Goal: Information Seeking & Learning: Learn about a topic

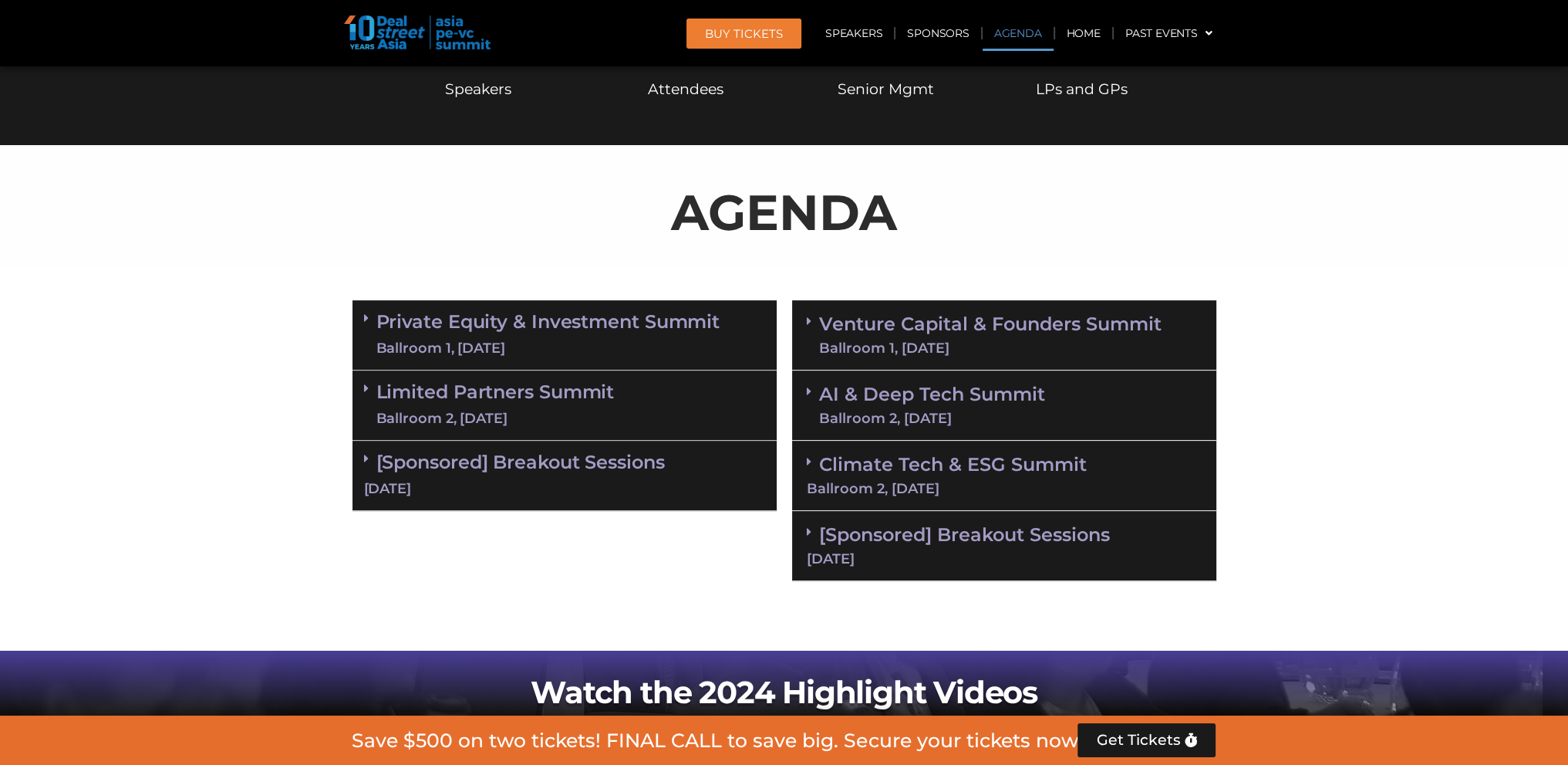
scroll to position [771, 0]
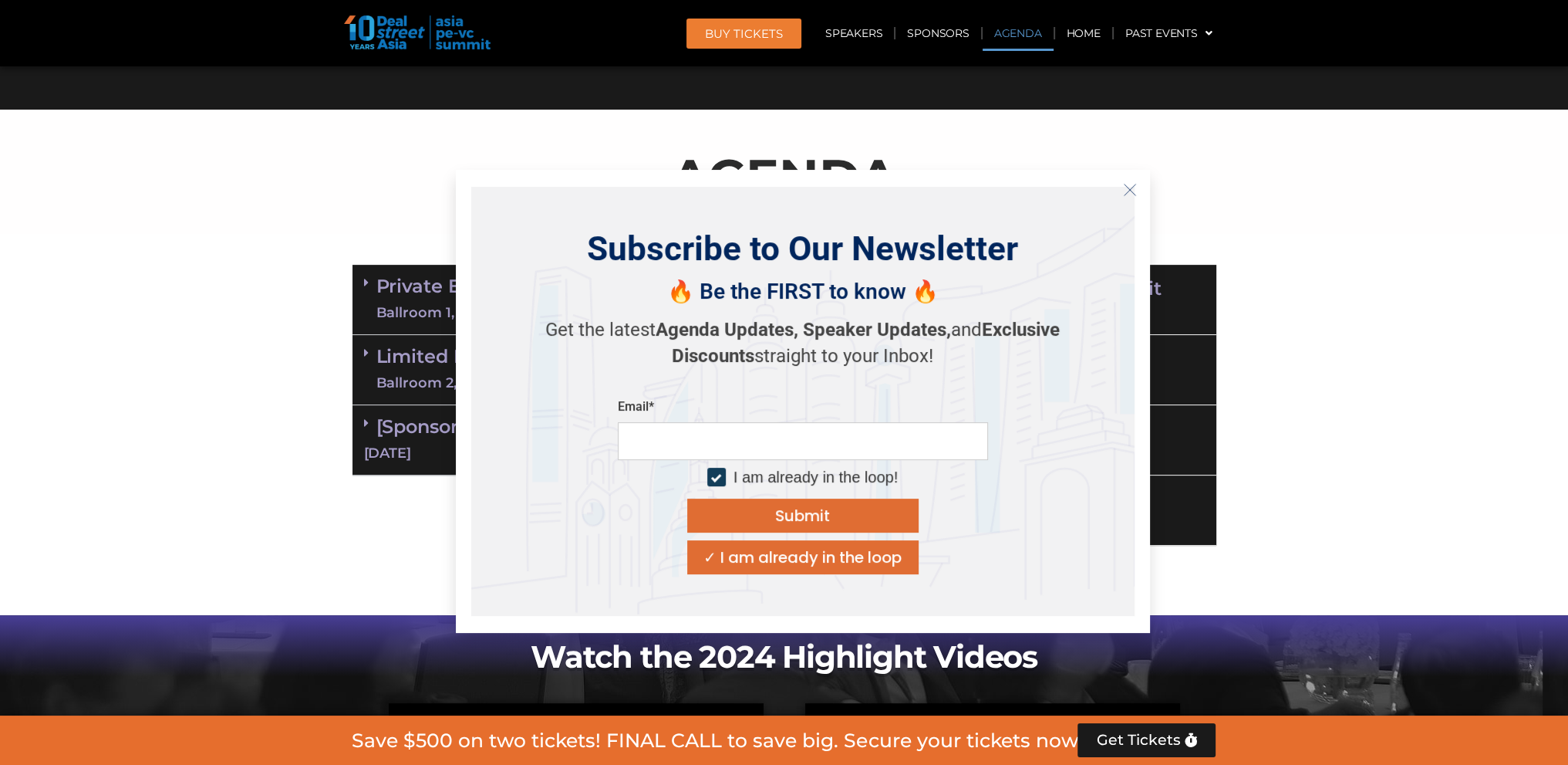
click at [1129, 188] on icon "Close" at bounding box center [1129, 189] width 14 height 14
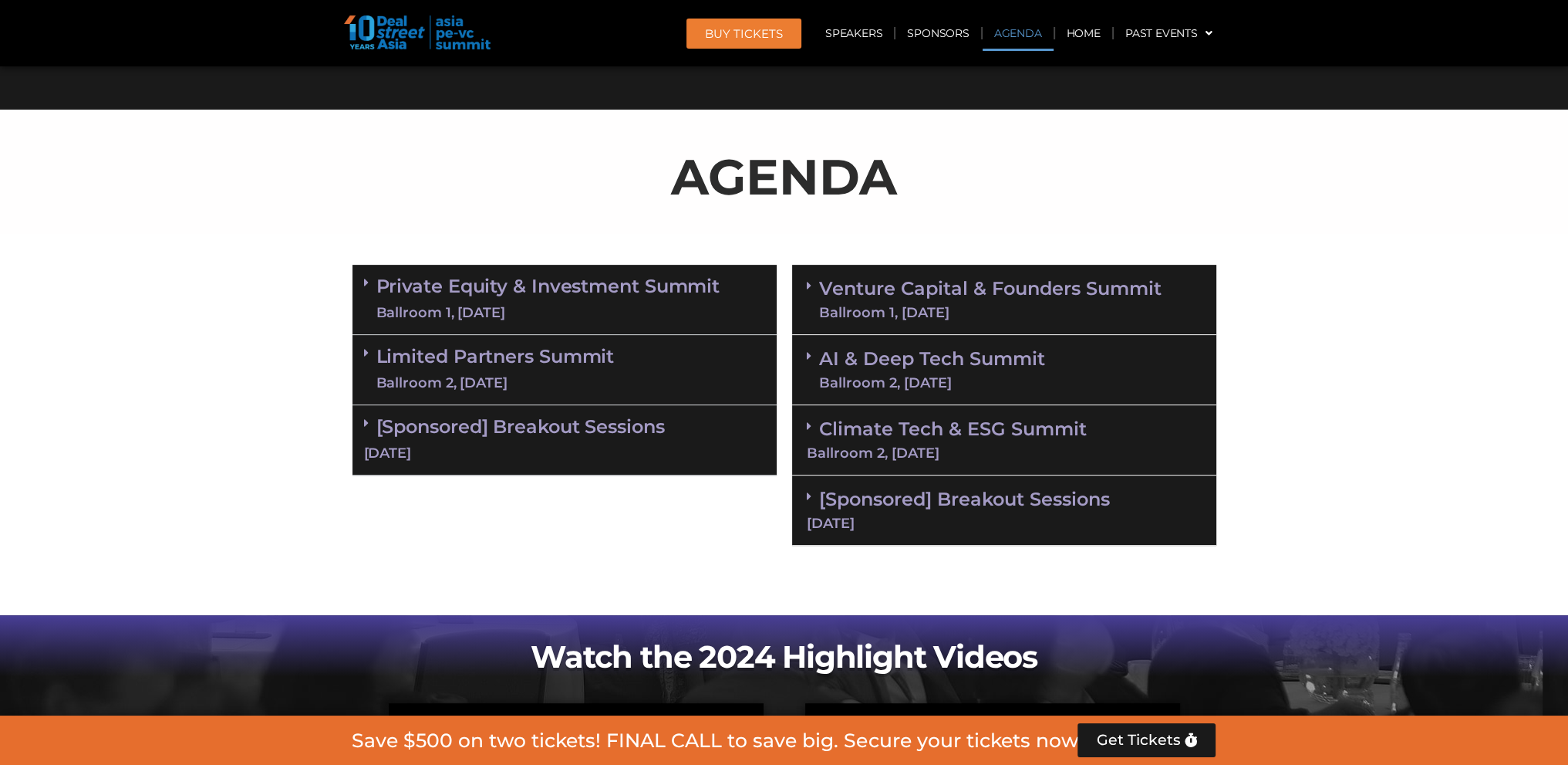
click at [456, 445] on div "[DATE]" at bounding box center [564, 453] width 401 height 19
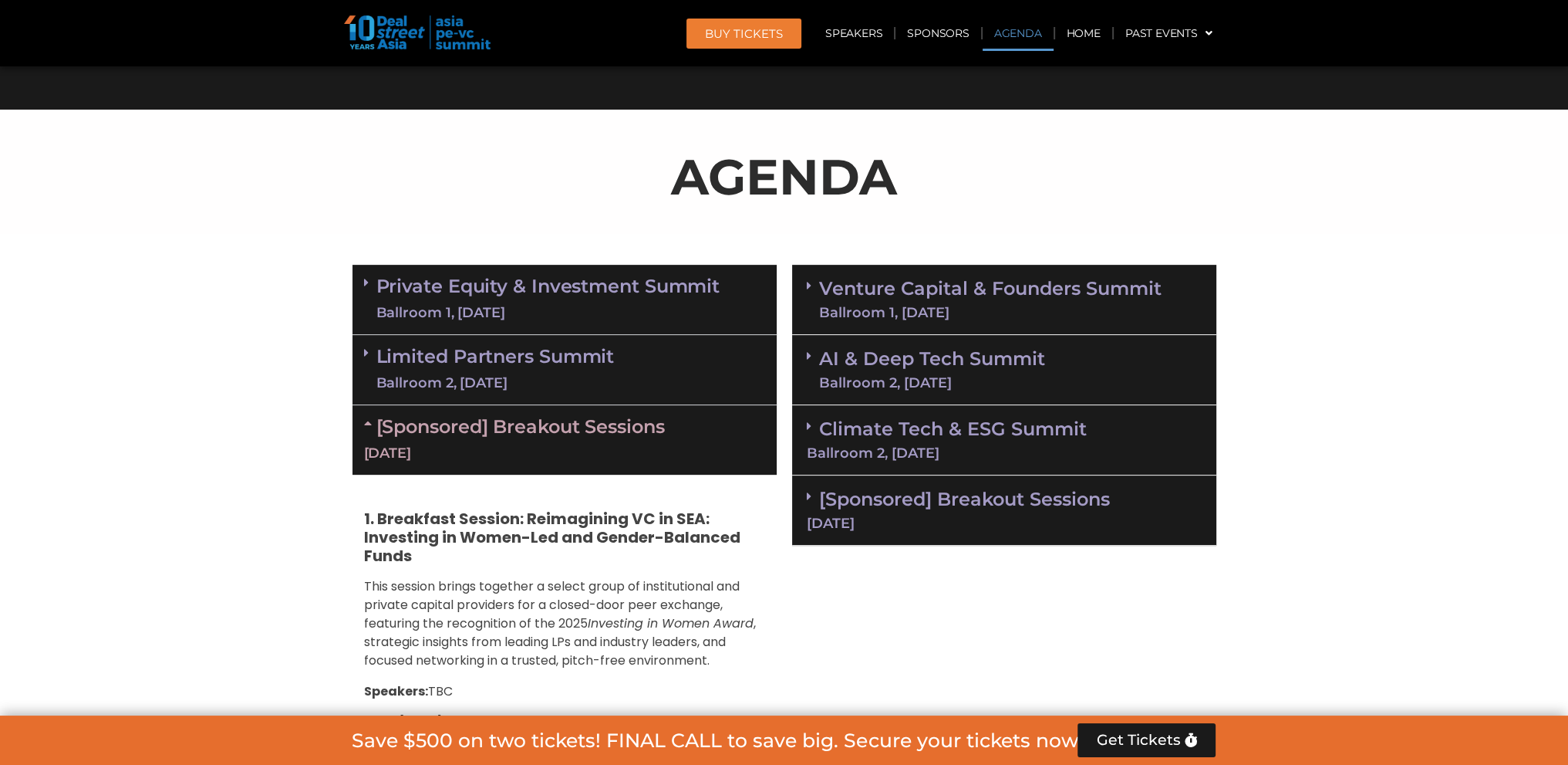
click at [530, 370] on link "Limited Partners Summit Ballroom 2, 10 Sept" at bounding box center [495, 369] width 238 height 46
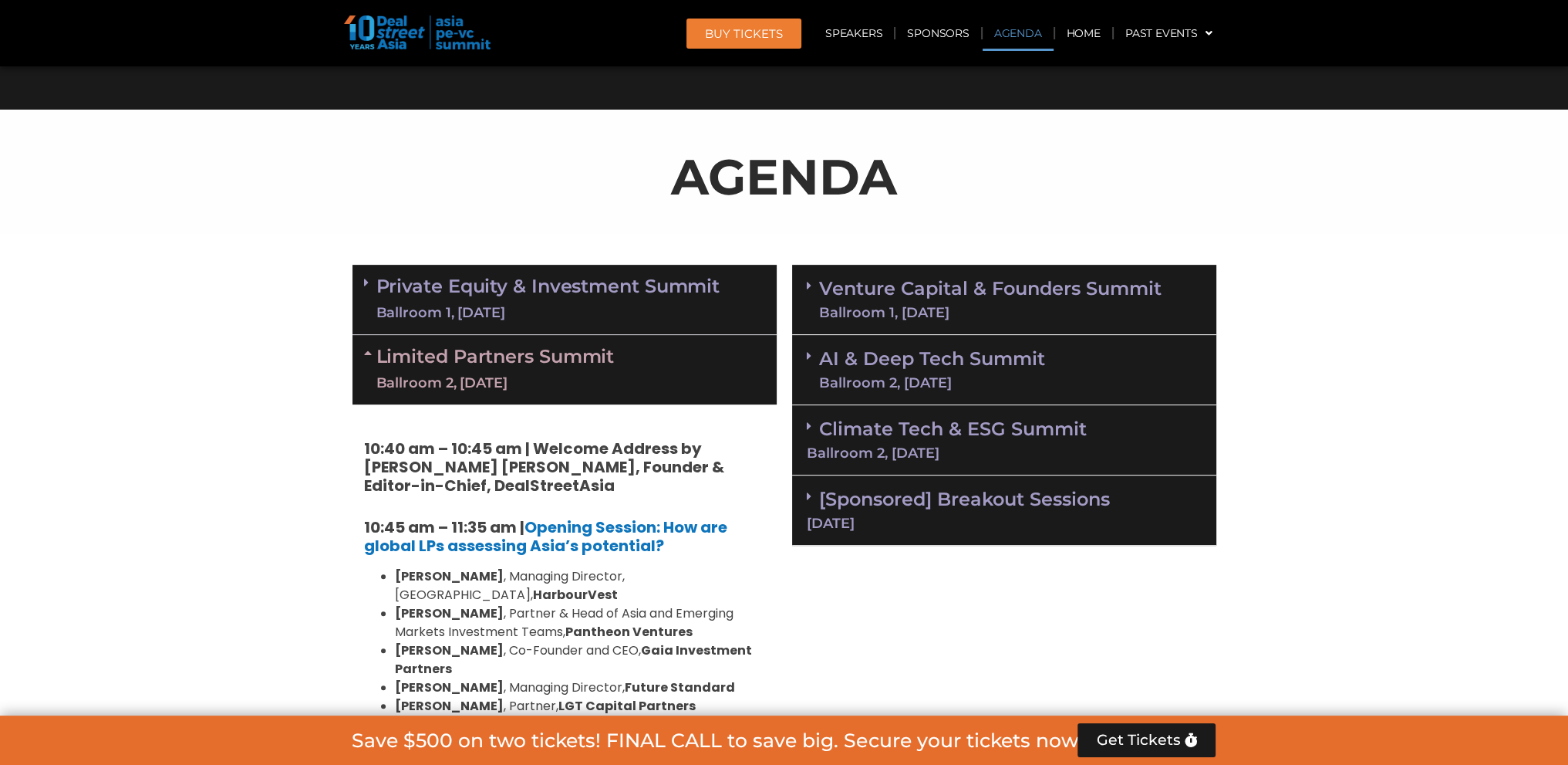
click at [527, 293] on link "Private Equity & Investment Summit Ballroom 1, 10 Sept" at bounding box center [547, 299] width 344 height 46
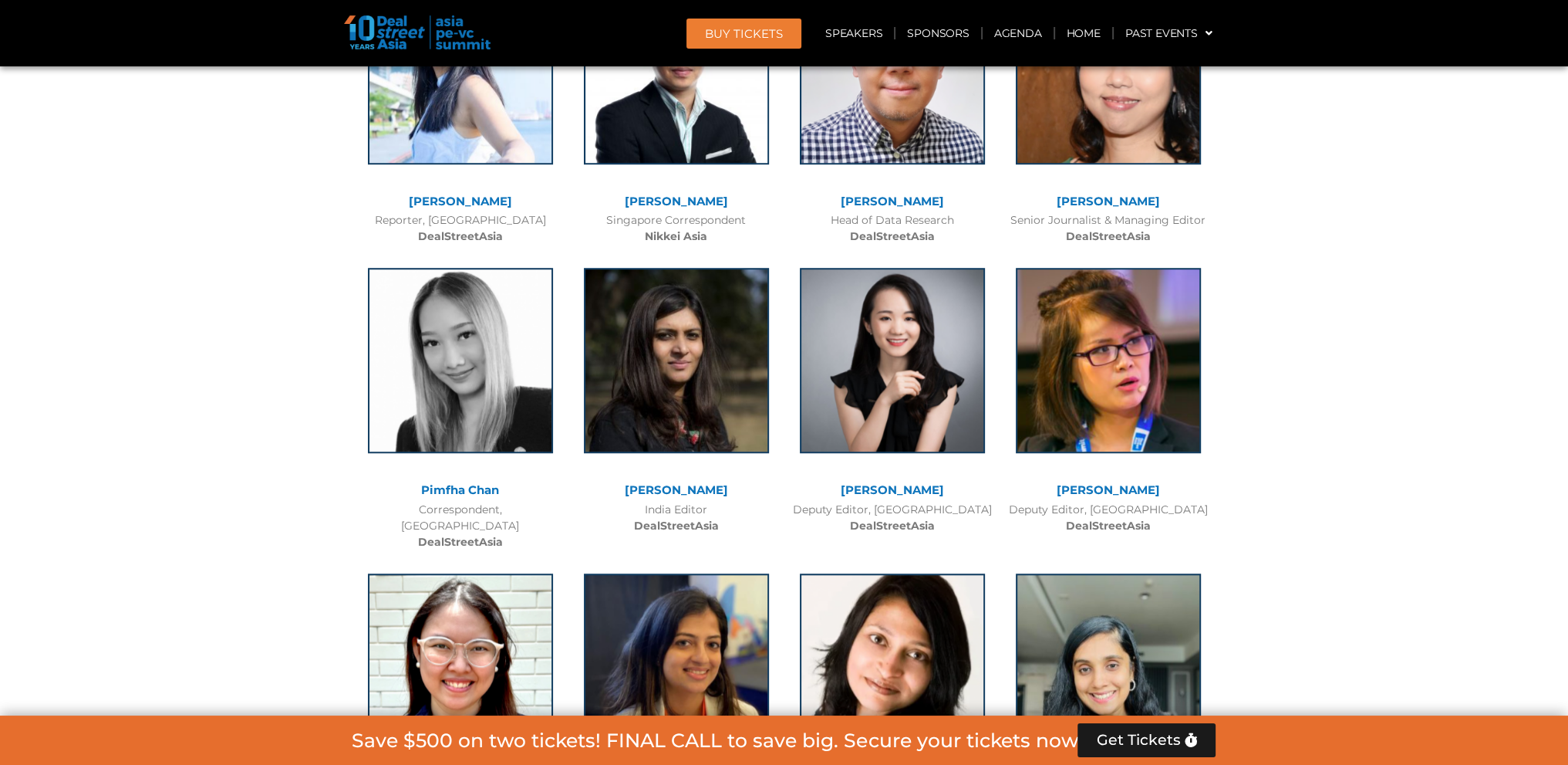
scroll to position [17129, 0]
click at [946, 33] on link "Sponsors" at bounding box center [938, 32] width 85 height 35
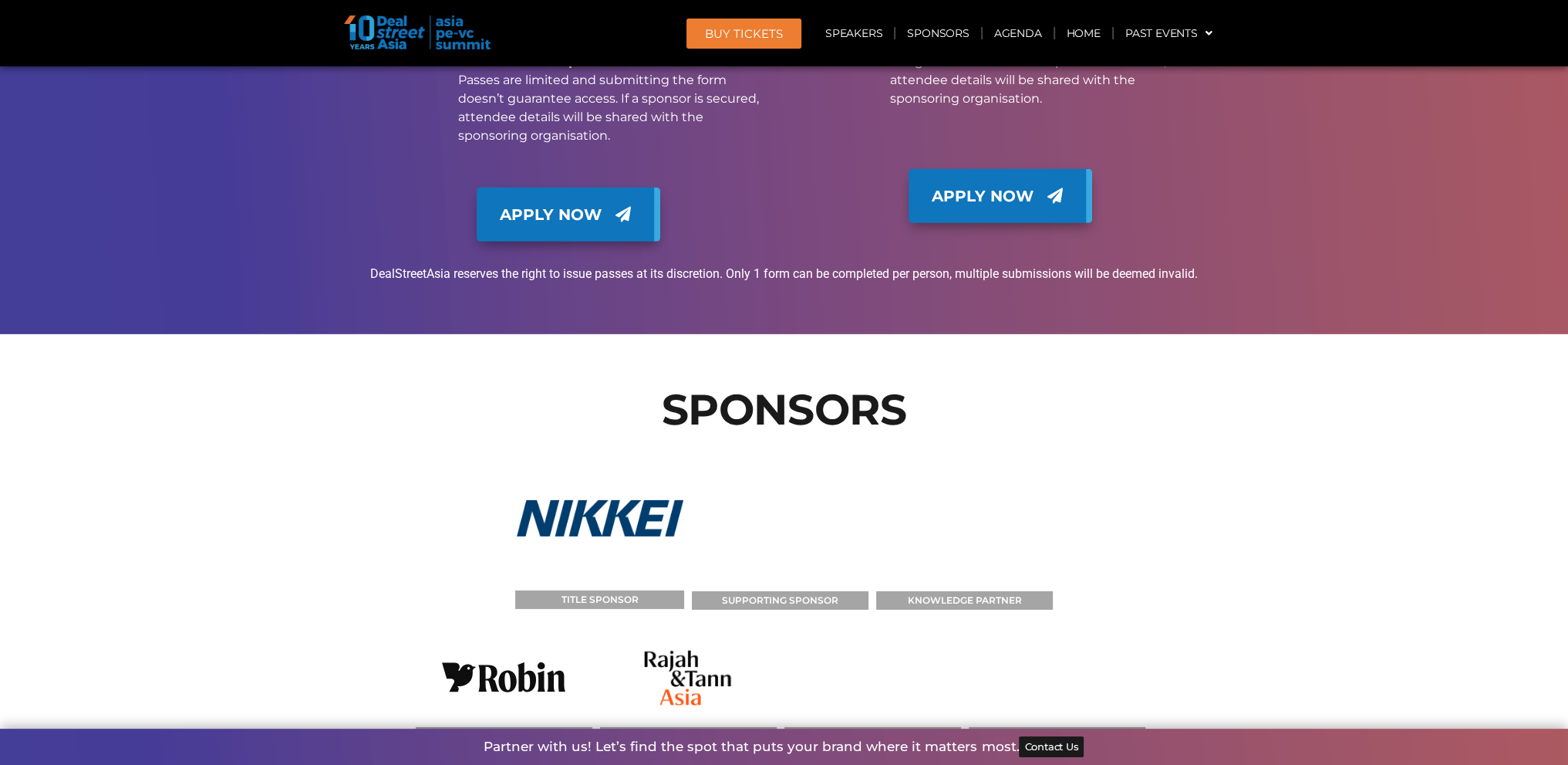
scroll to position [22210, 0]
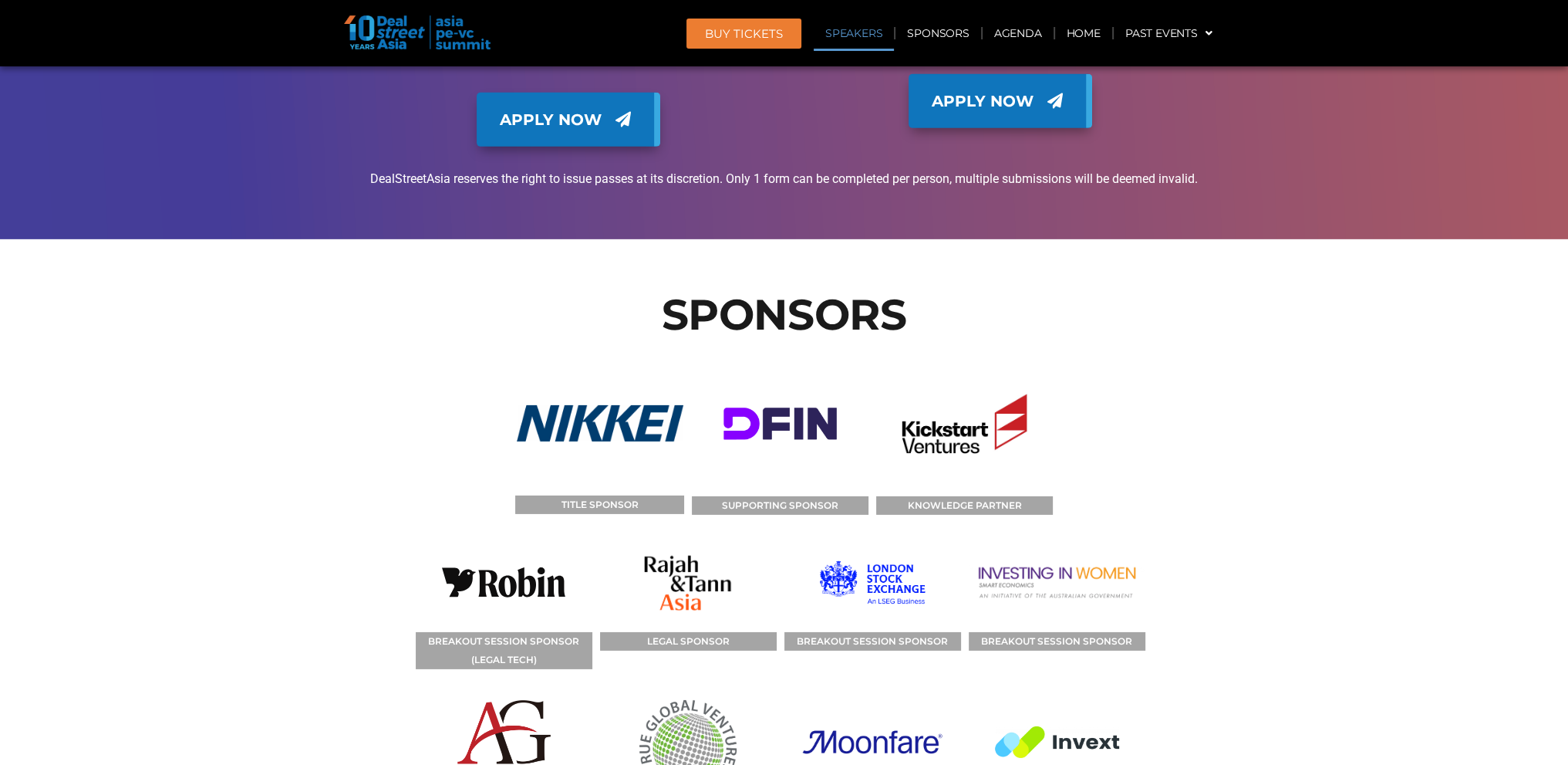
click at [851, 29] on link "Speakers" at bounding box center [853, 32] width 80 height 35
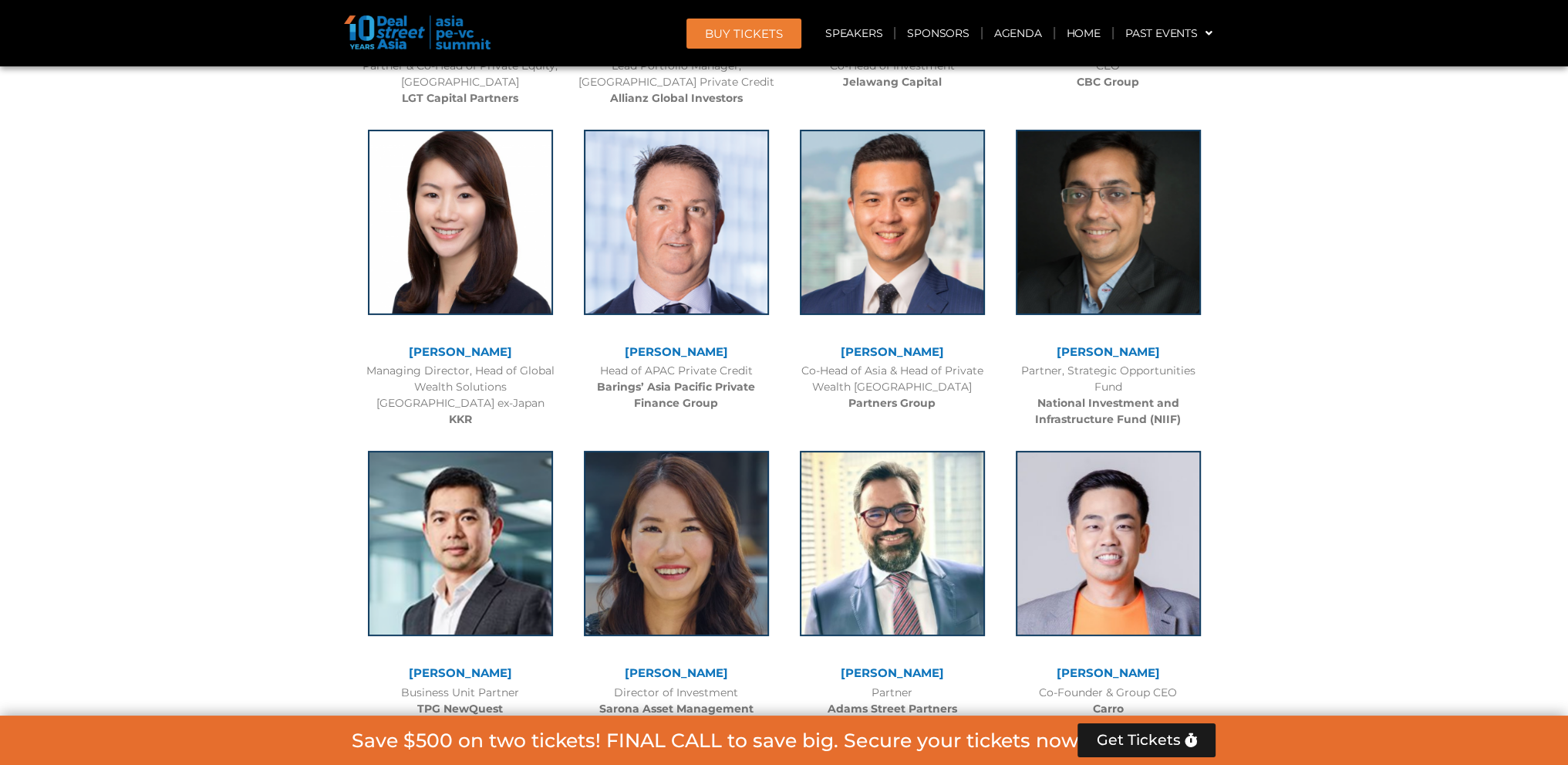
scroll to position [8161, 0]
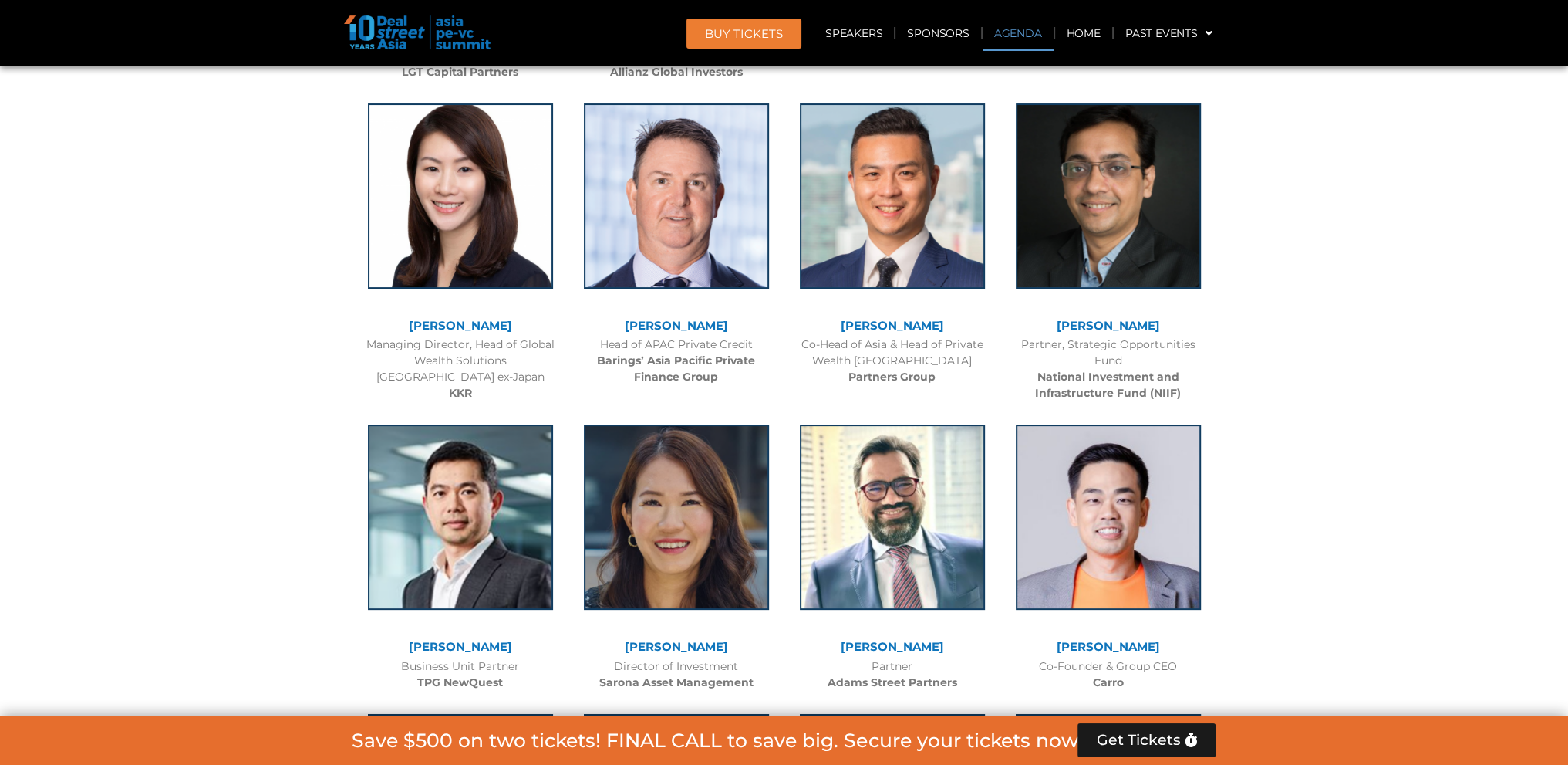
click at [1013, 43] on link "Agenda" at bounding box center [1018, 32] width 71 height 35
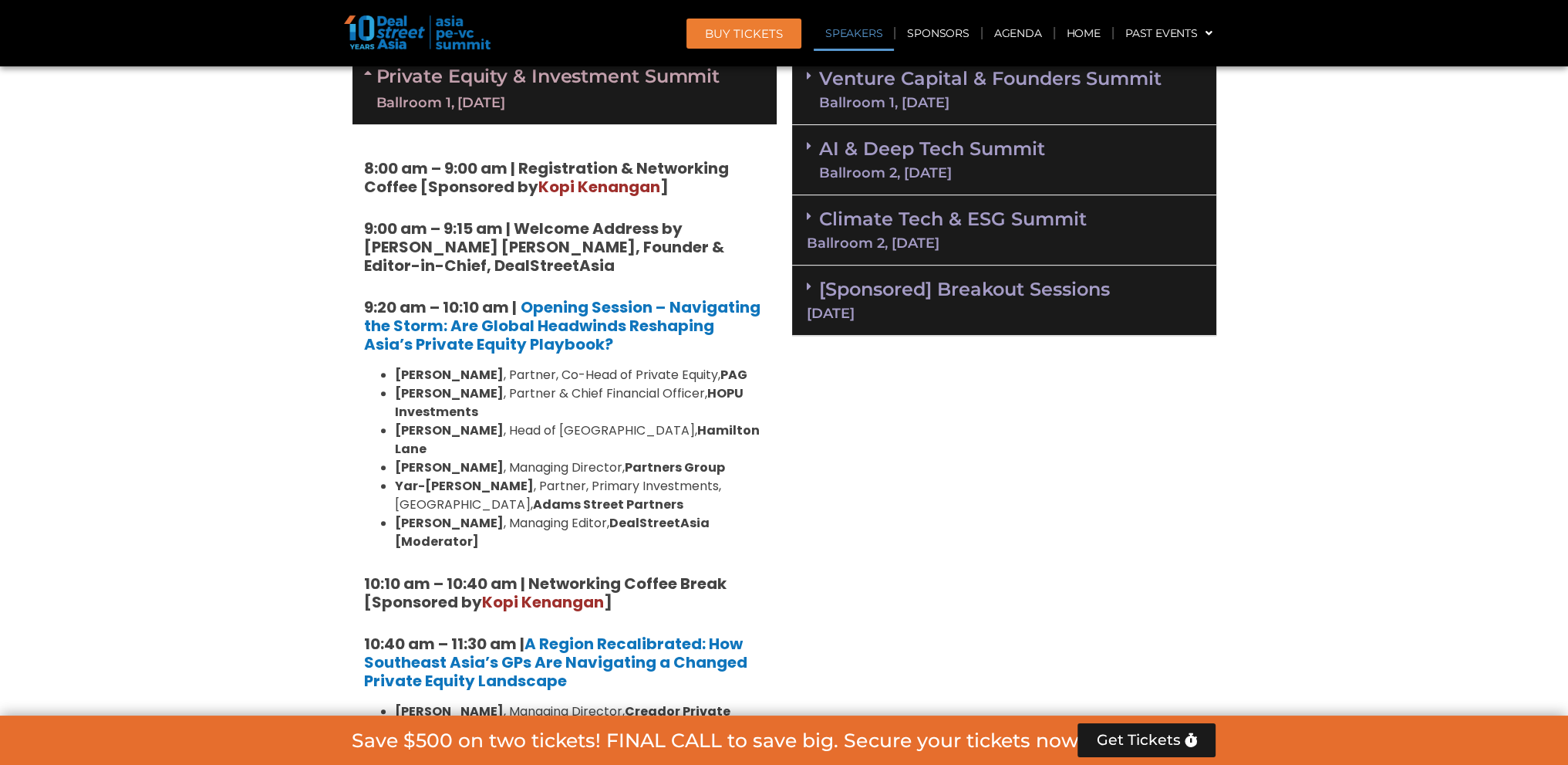
scroll to position [820, 0]
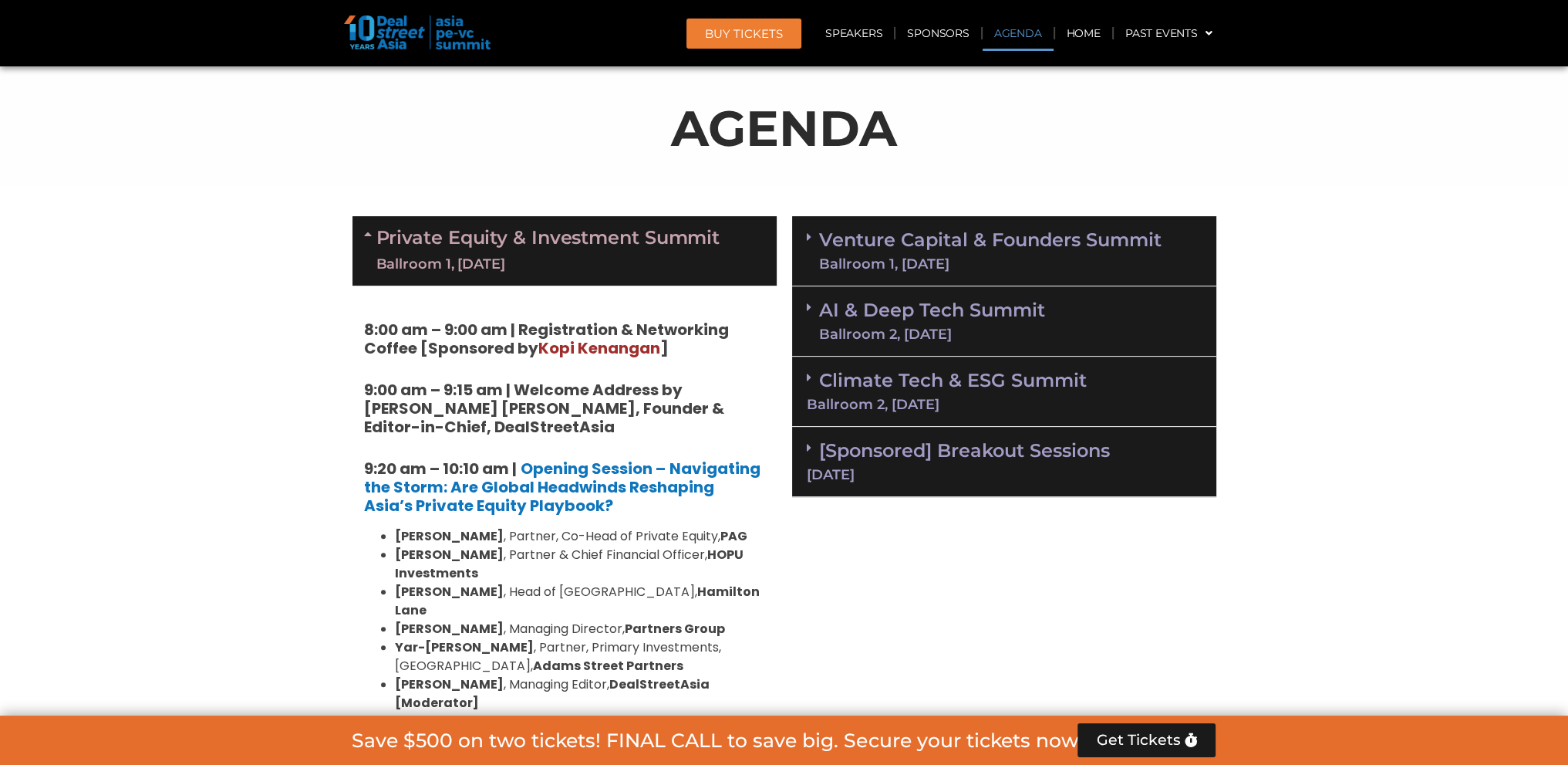
click at [941, 274] on div "Venture Capital & Founders​ Summit Ballroom 1, 11 Sept" at bounding box center [1004, 251] width 424 height 70
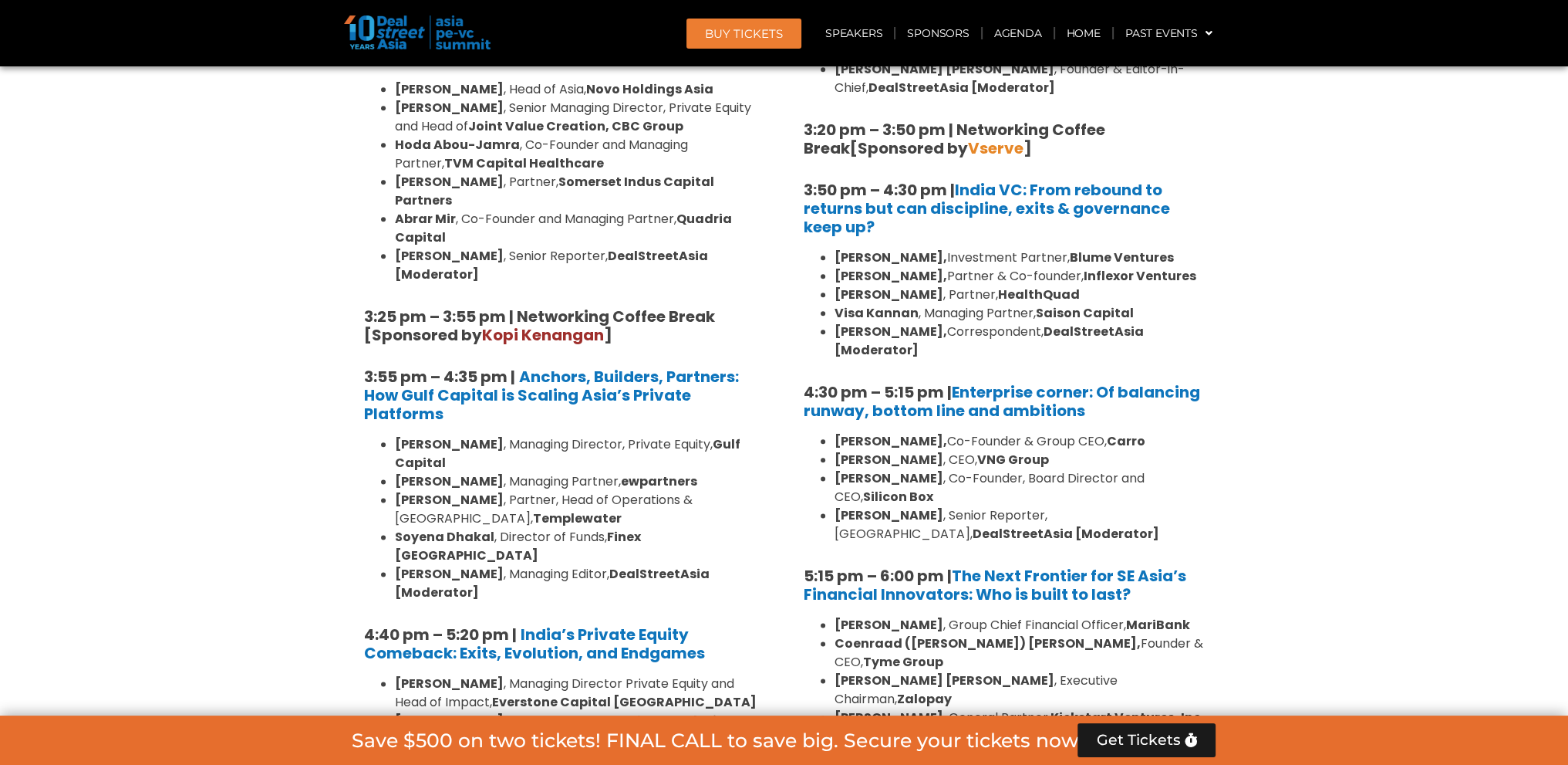
scroll to position [2518, 0]
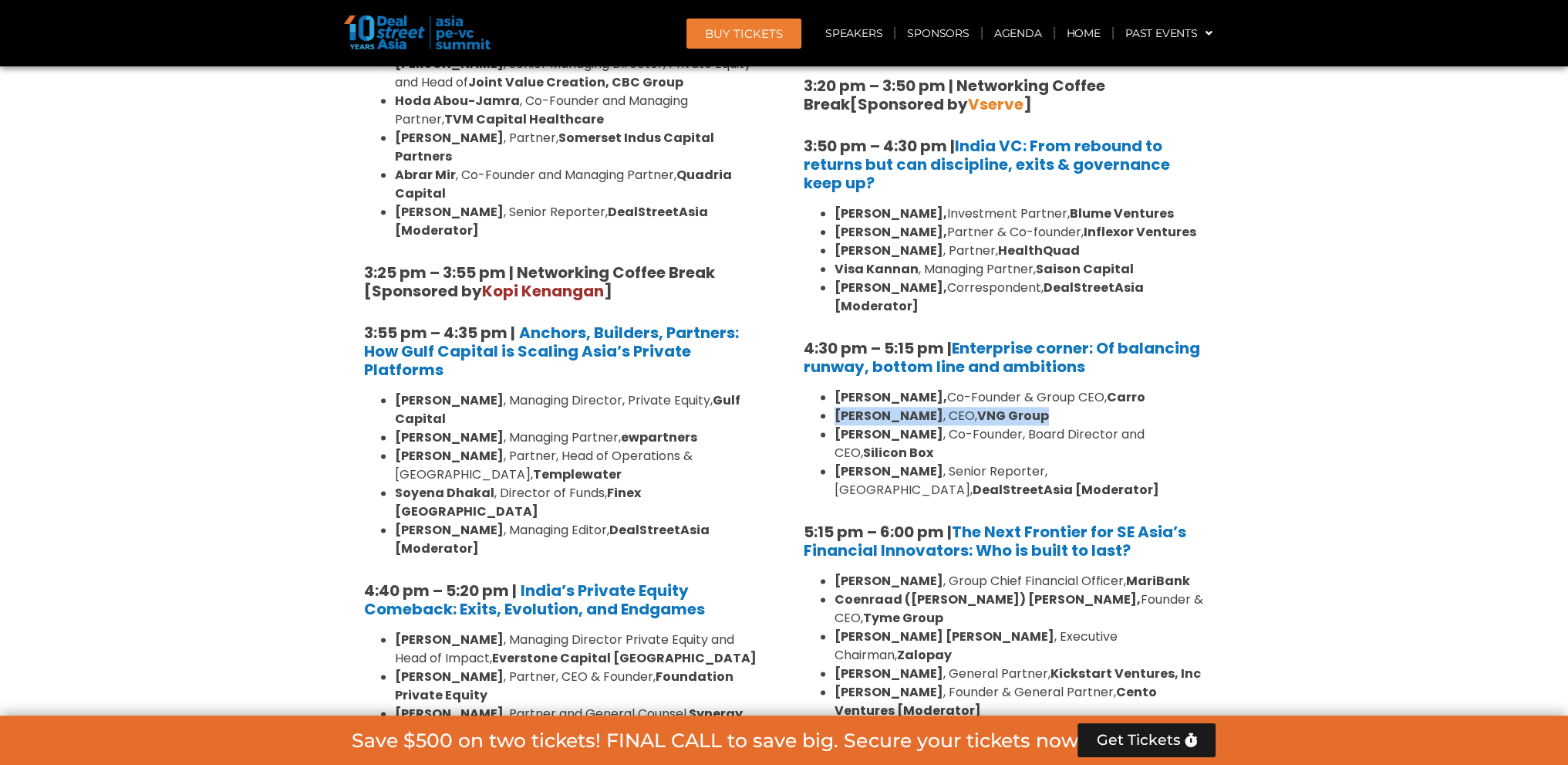
drag, startPoint x: 1010, startPoint y: 359, endPoint x: 845, endPoint y: 355, distance: 165.0
click at [833, 388] on ul "Aaron Tan, Co-Founder & Group CEO, Carro Kelly Wong , CEO, VNG Group Dr. BJ Han…" at bounding box center [1004, 443] width 401 height 111
copy li "Kelly Wong , CEO, VNG Group"
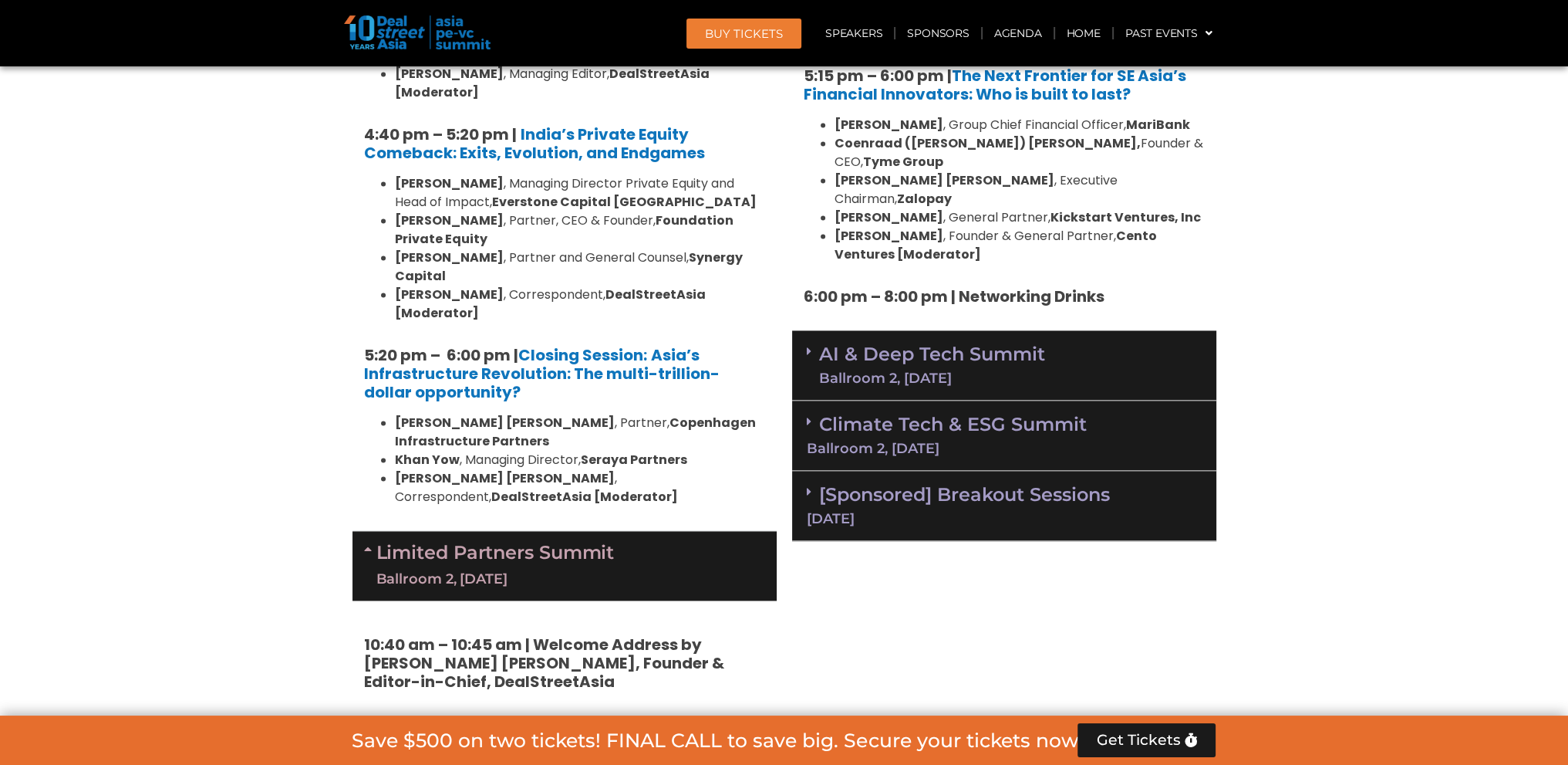
scroll to position [2981, 0]
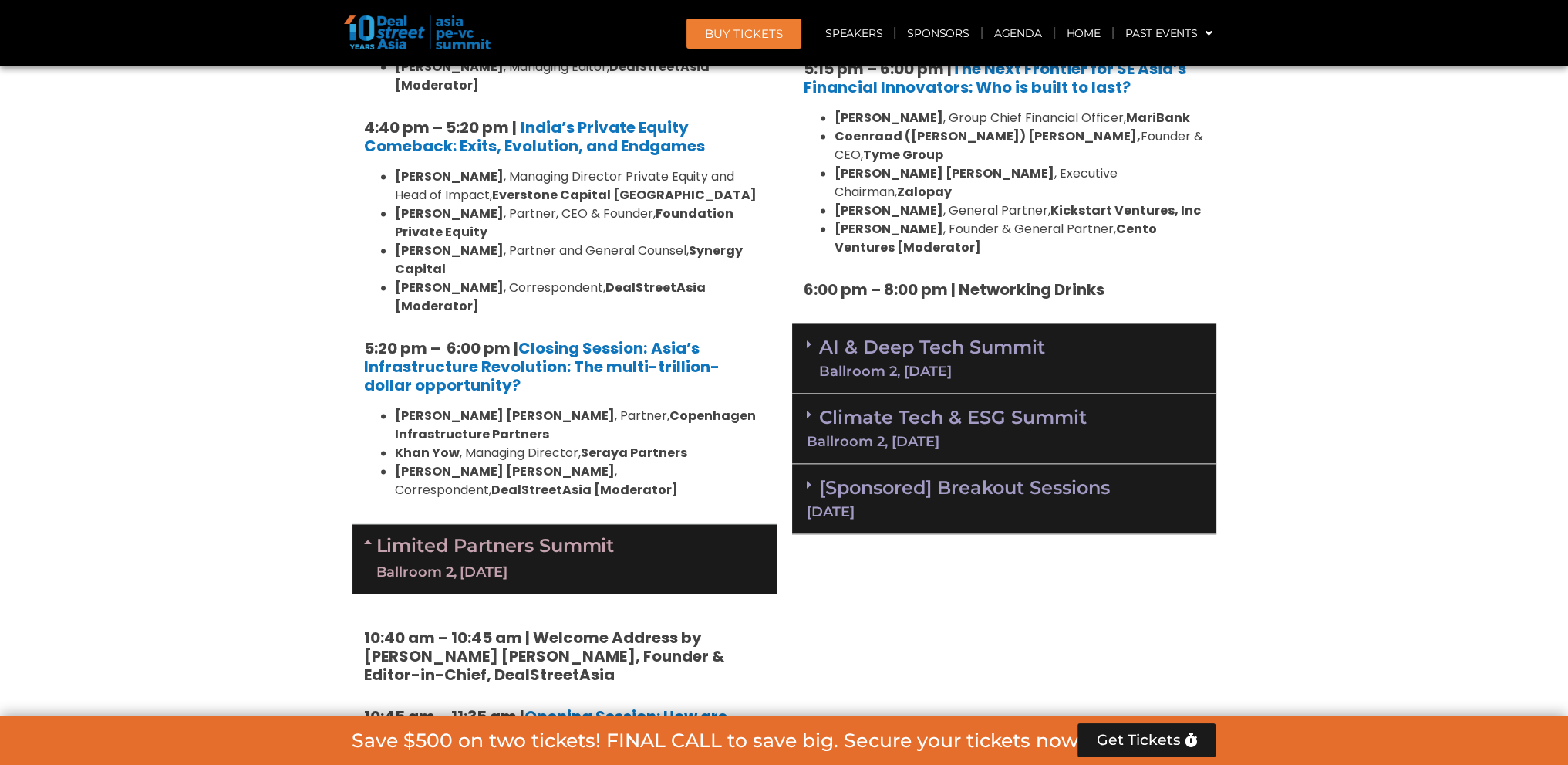
click at [978, 464] on div "[Sponsored] Breakout Sessions 11 Sept" at bounding box center [1004, 499] width 424 height 70
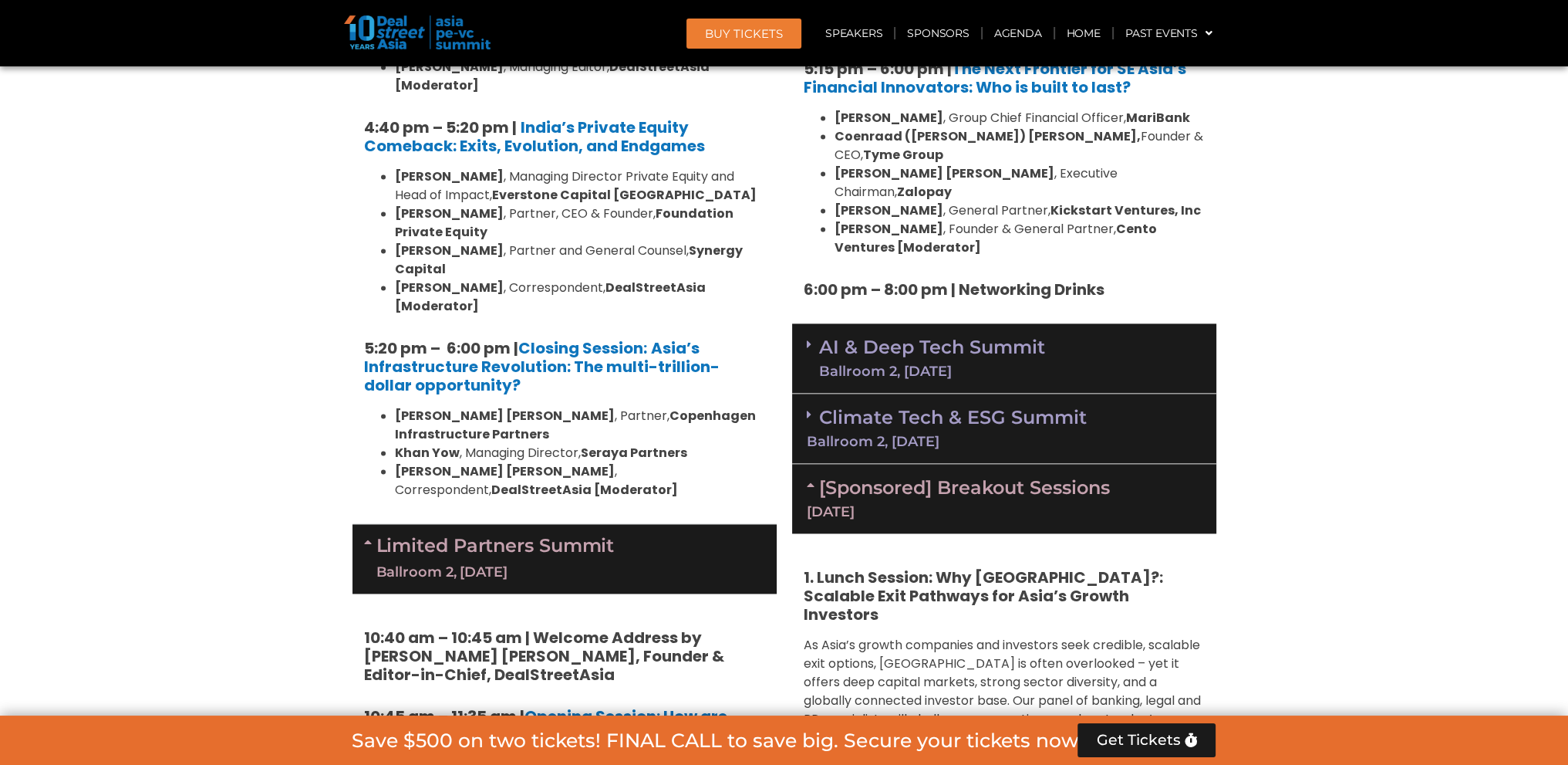
click at [1022, 435] on div "Ballroom 2, [DATE]" at bounding box center [1004, 441] width 395 height 14
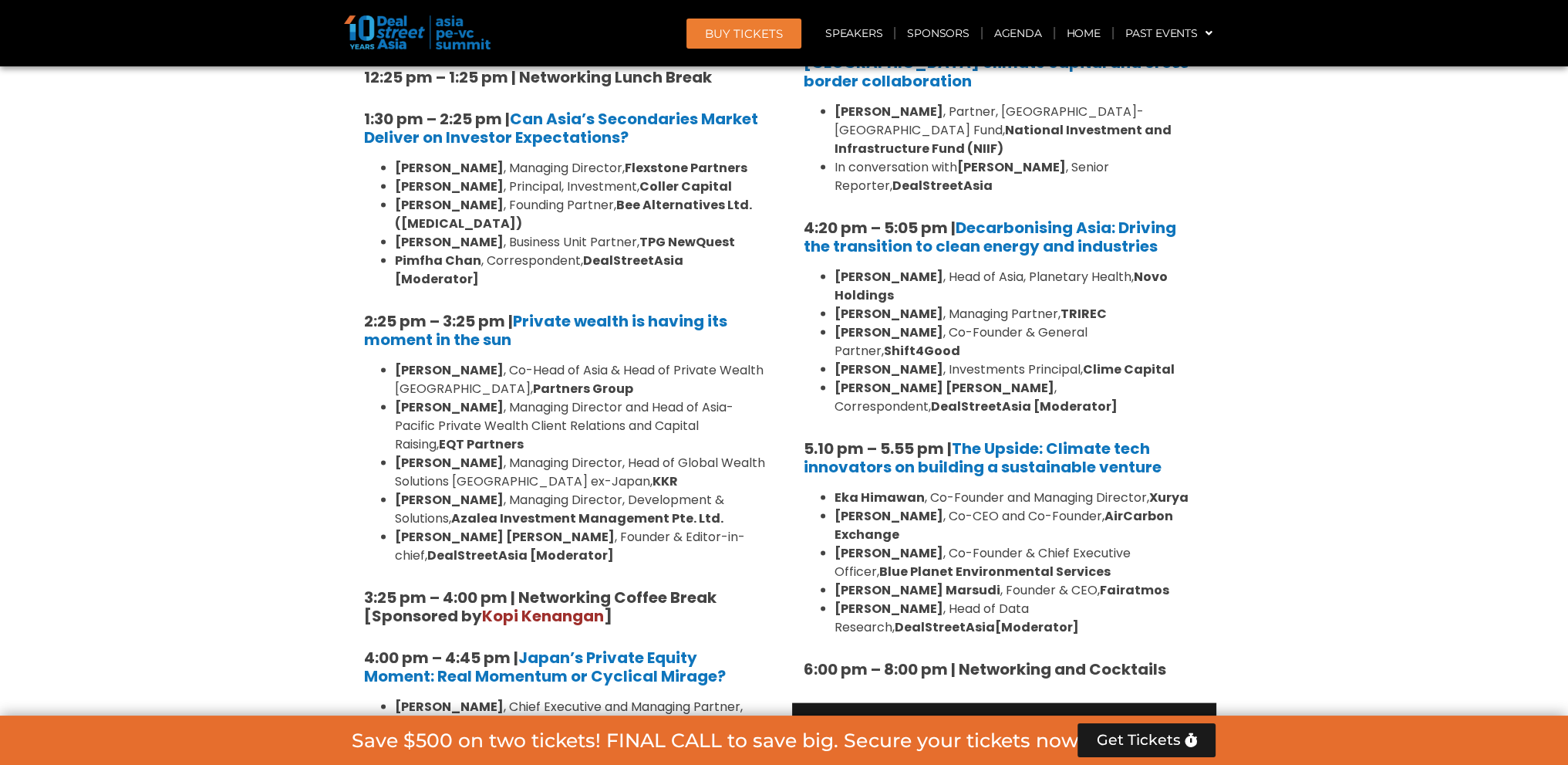
scroll to position [4138, 0]
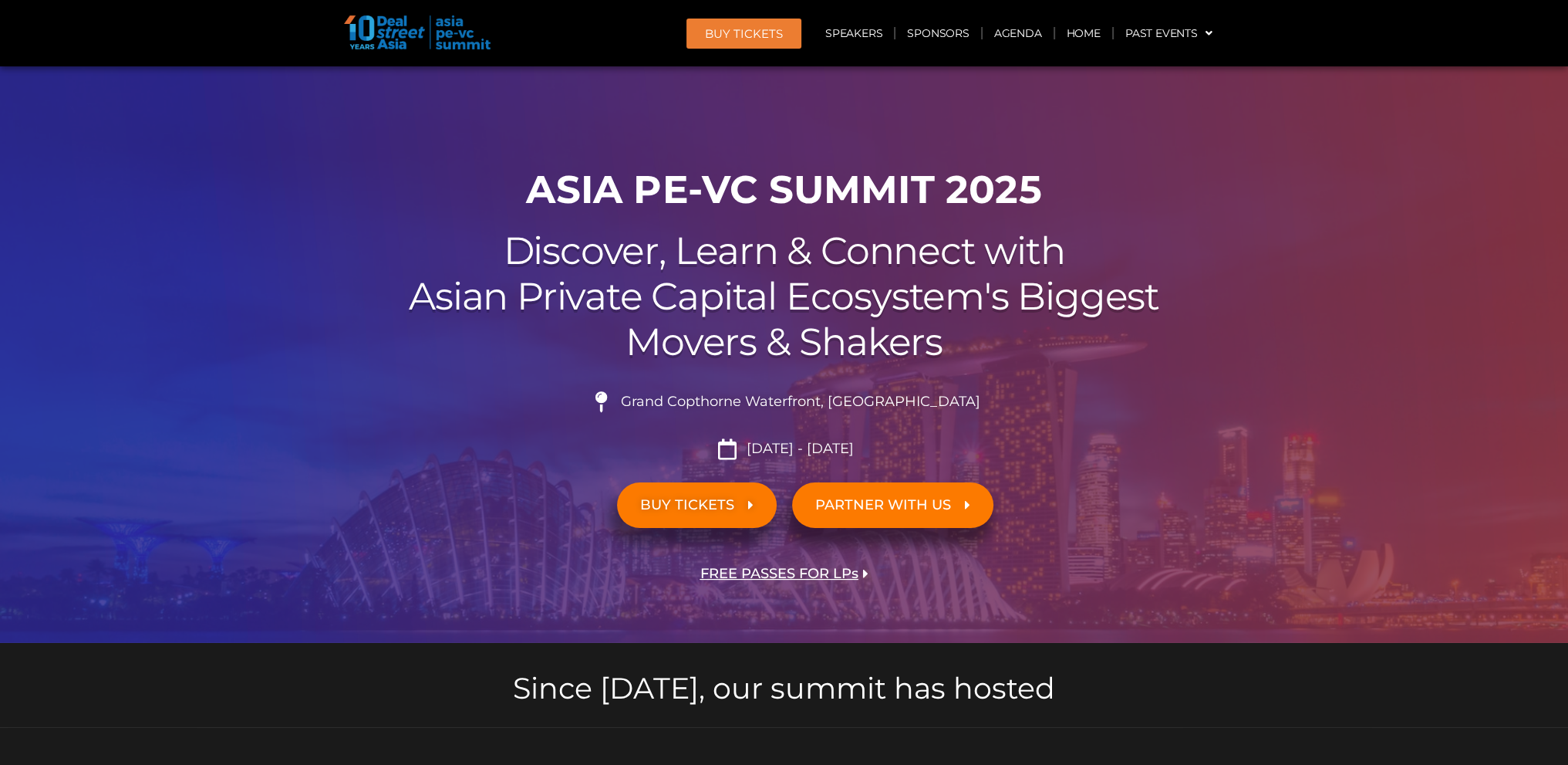
scroll to position [386, 0]
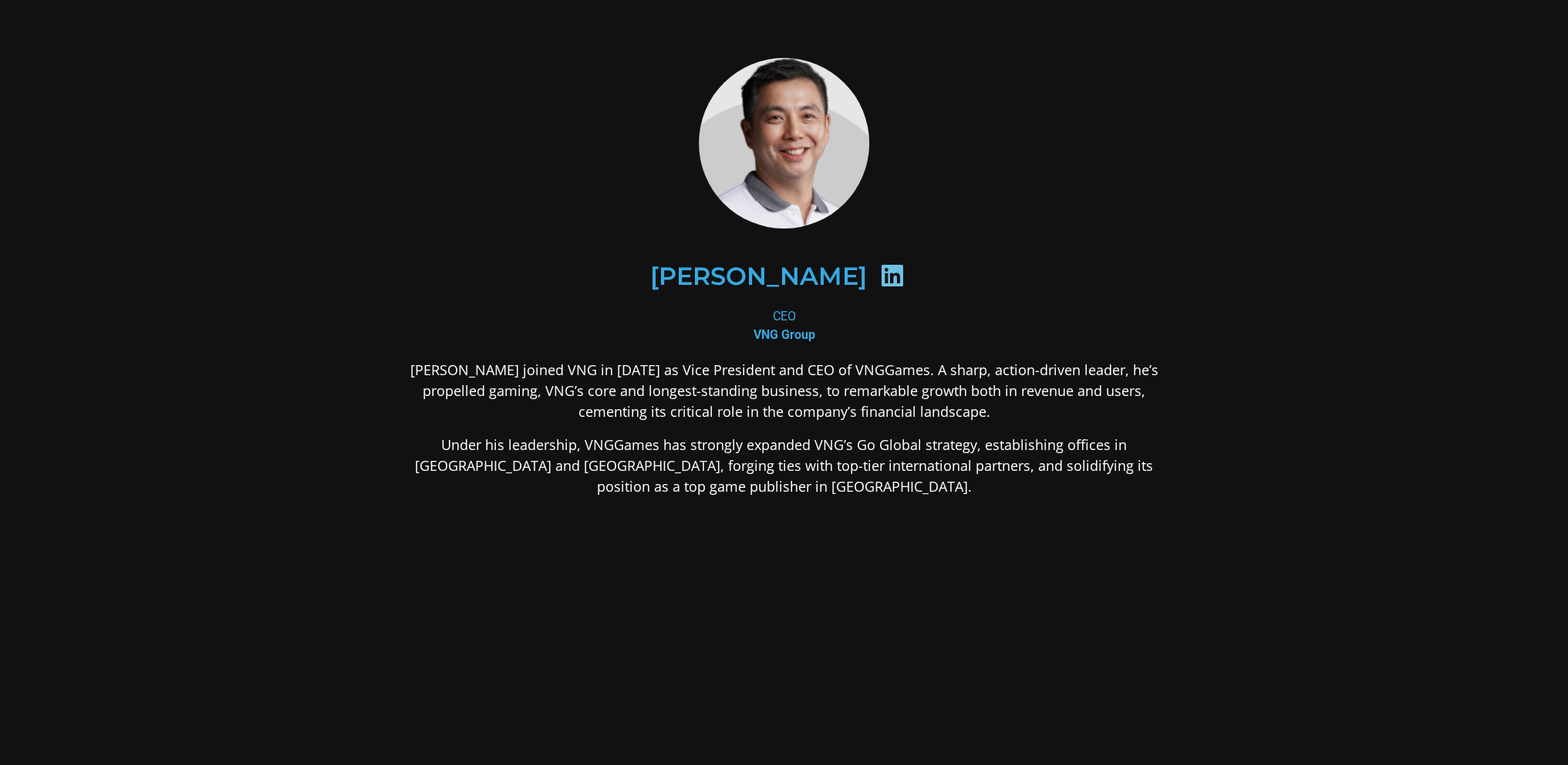
click at [880, 277] on icon at bounding box center [892, 275] width 24 height 24
